Goal: Task Accomplishment & Management: Use online tool/utility

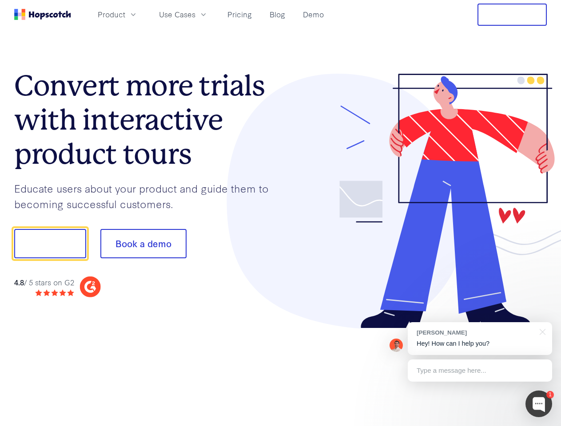
click at [281, 213] on div at bounding box center [414, 201] width 266 height 255
click at [125, 14] on span "Product" at bounding box center [112, 14] width 28 height 11
click at [195, 14] on span "Use Cases" at bounding box center [177, 14] width 36 height 11
click at [512, 15] on button "Free Trial" at bounding box center [511, 15] width 69 height 22
click at [50, 244] on button "Show me!" at bounding box center [50, 243] width 72 height 29
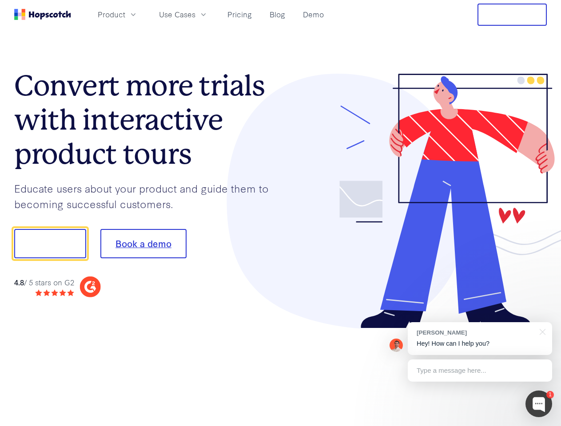
click at [143, 244] on button "Book a demo" at bounding box center [143, 243] width 86 height 29
click at [539, 404] on div at bounding box center [538, 404] width 27 height 27
click at [480, 339] on div "[PERSON_NAME] Hey! How can I help you?" at bounding box center [480, 338] width 144 height 33
click at [541, 331] on div at bounding box center [468, 302] width 167 height 177
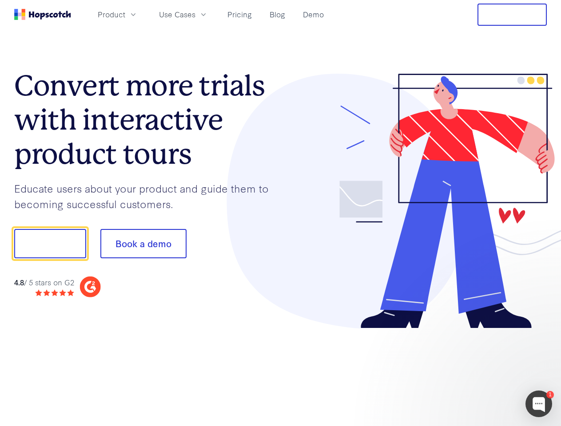
click at [480, 371] on div at bounding box center [468, 302] width 167 height 177
